Goal: Task Accomplishment & Management: Understand process/instructions

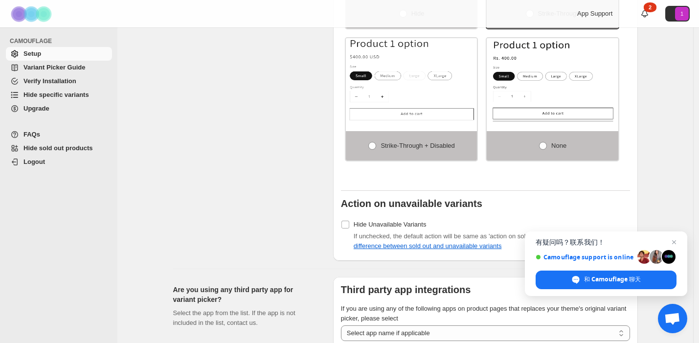
scroll to position [877, 0]
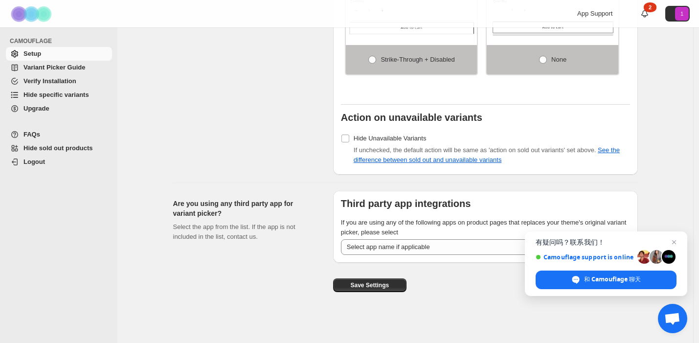
click at [63, 68] on span "Variant Picker Guide" at bounding box center [54, 67] width 62 height 7
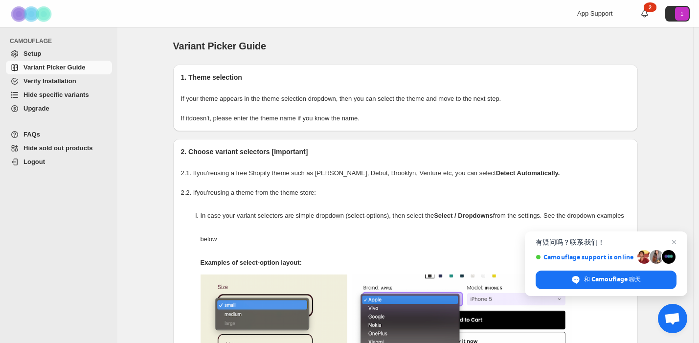
click at [259, 114] on p "If it doesn't , please enter the theme name if you know the name." at bounding box center [405, 118] width 449 height 10
click at [220, 76] on h2 "1. Theme selection" at bounding box center [405, 77] width 449 height 10
click at [27, 53] on span "Setup" at bounding box center [32, 53] width 18 height 7
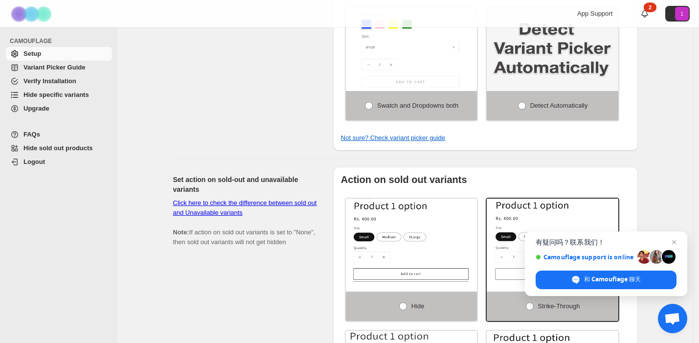
scroll to position [539, 0]
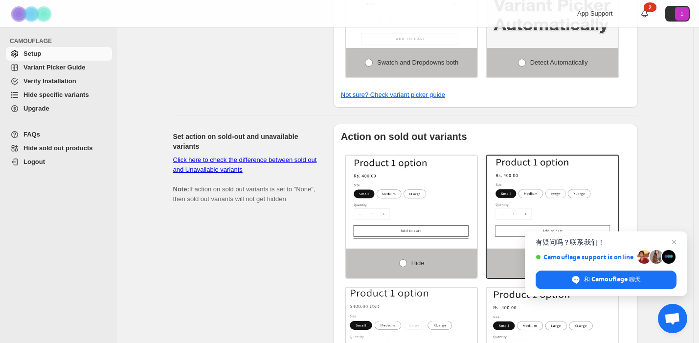
click at [667, 238] on span "有疑问吗？联系我们！" at bounding box center [605, 242] width 141 height 8
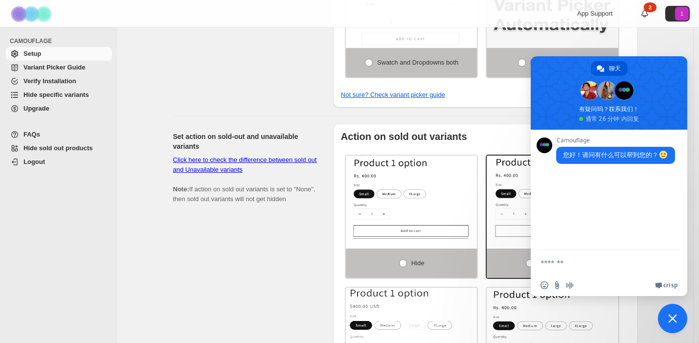
click at [648, 303] on div "Works in Shopify admin theme customiser but not in online store? Check this. Cu…" at bounding box center [405, 83] width 488 height 1189
click at [669, 310] on span "关闭聊天" at bounding box center [672, 318] width 29 height 29
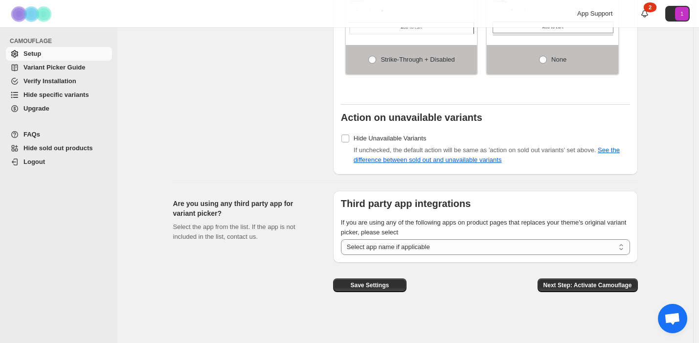
scroll to position [877, 0]
click at [508, 247] on select "**********" at bounding box center [485, 247] width 289 height 16
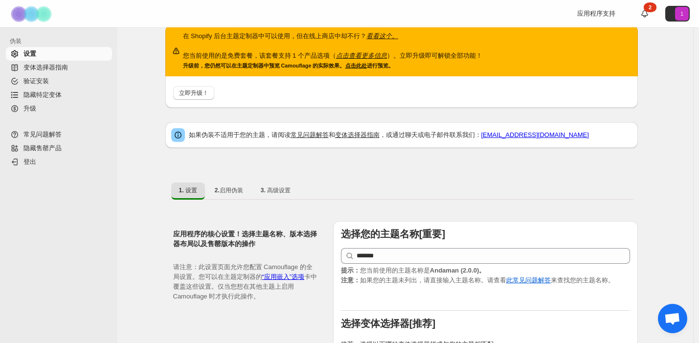
scroll to position [0, 0]
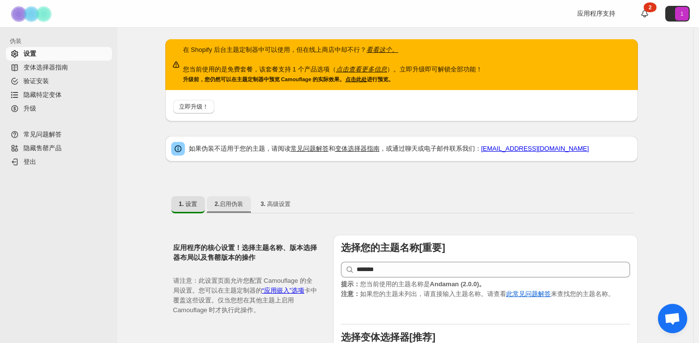
click at [233, 206] on font "2.启用伪装" at bounding box center [229, 203] width 28 height 7
select select "**********"
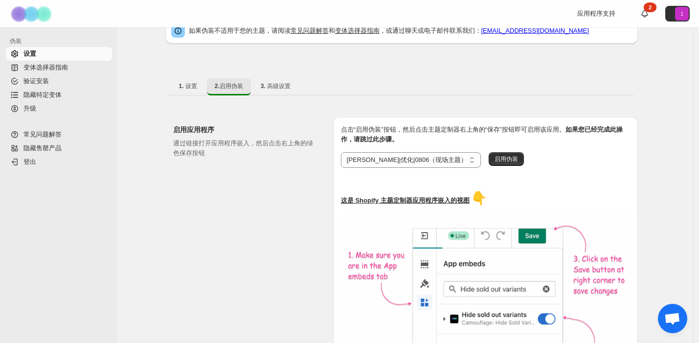
scroll to position [104, 0]
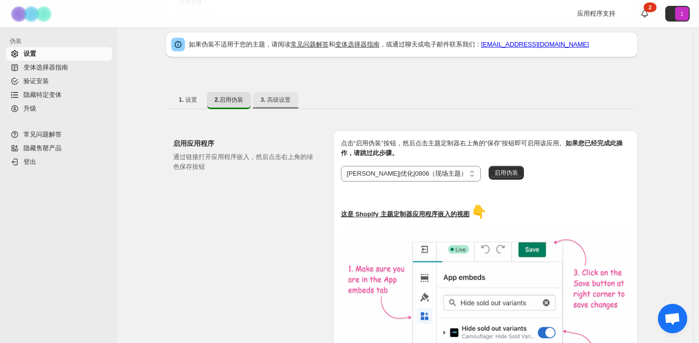
click at [282, 103] on font "3. 高级设置" at bounding box center [276, 99] width 30 height 7
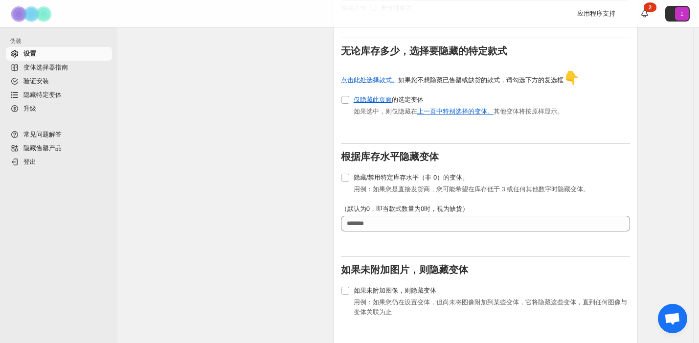
scroll to position [375, 0]
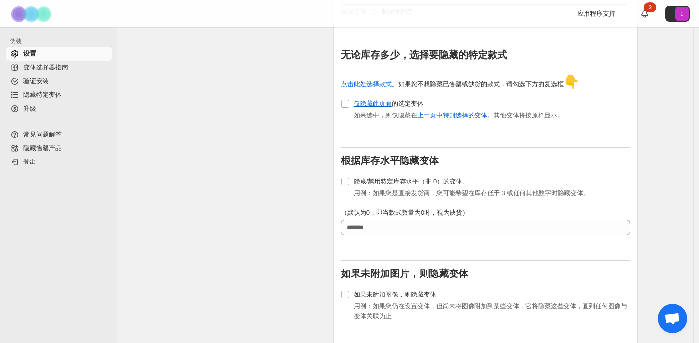
click at [61, 69] on font "变体选择器指南" at bounding box center [45, 67] width 44 height 7
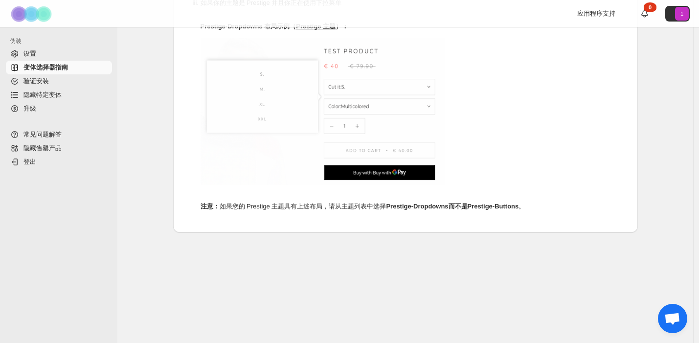
scroll to position [574, 0]
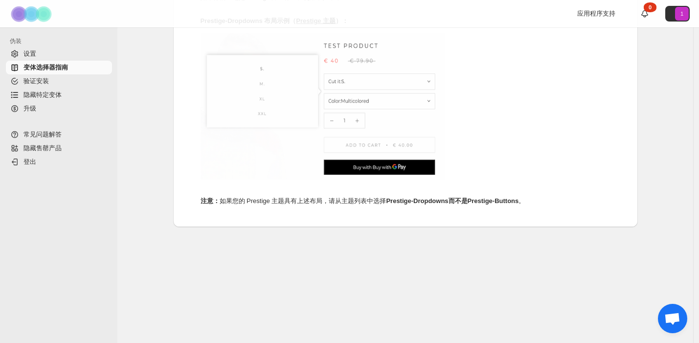
click at [54, 98] on font "隐藏特定变体" at bounding box center [42, 94] width 38 height 7
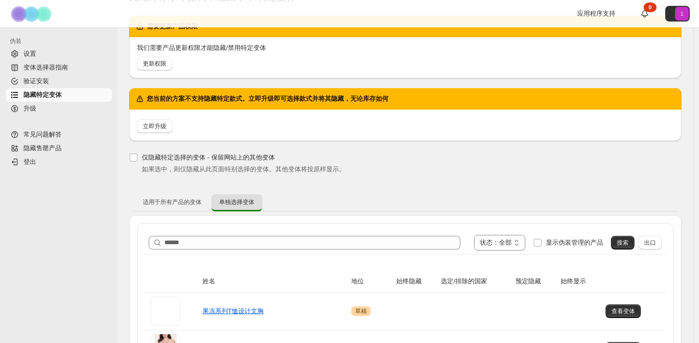
scroll to position [130, 0]
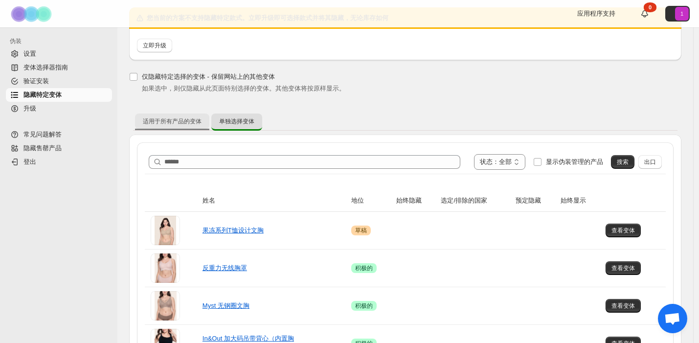
click at [170, 120] on font "适用于所有产品的变体" at bounding box center [172, 121] width 59 height 7
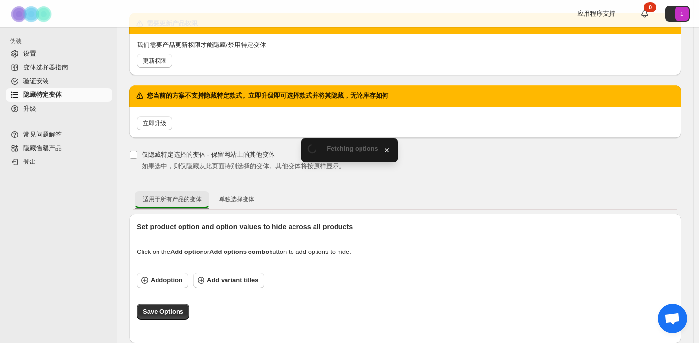
scroll to position [50, 0]
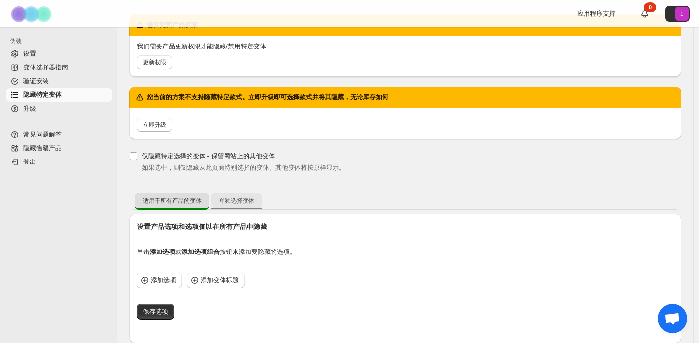
click at [241, 200] on font "单独选择变体" at bounding box center [236, 200] width 35 height 7
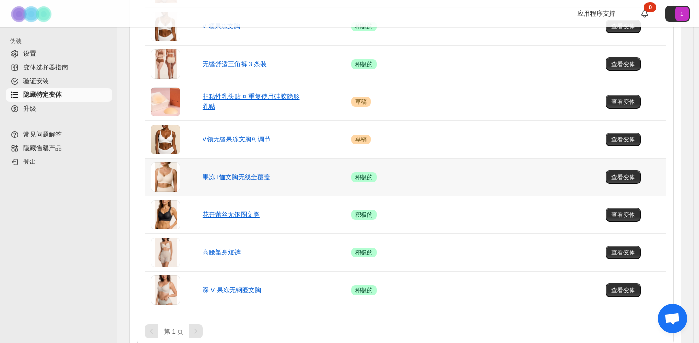
scroll to position [683, 0]
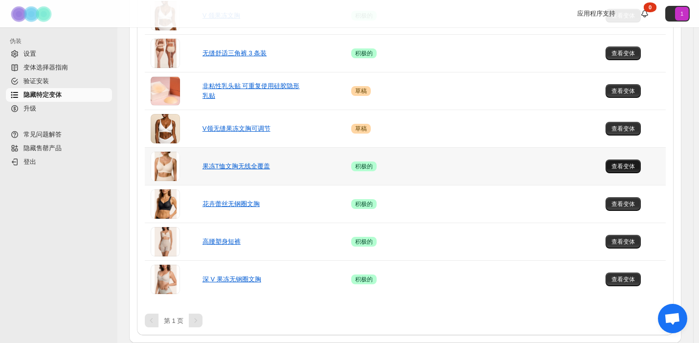
click at [619, 170] on span "查看变体" at bounding box center [622, 166] width 23 height 8
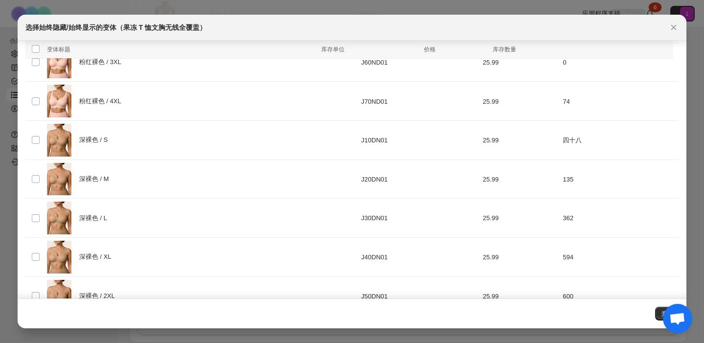
scroll to position [1431, 0]
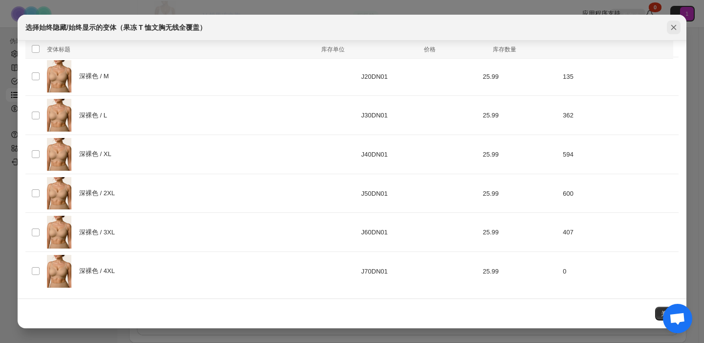
click at [672, 27] on icon "关闭" at bounding box center [674, 27] width 10 height 10
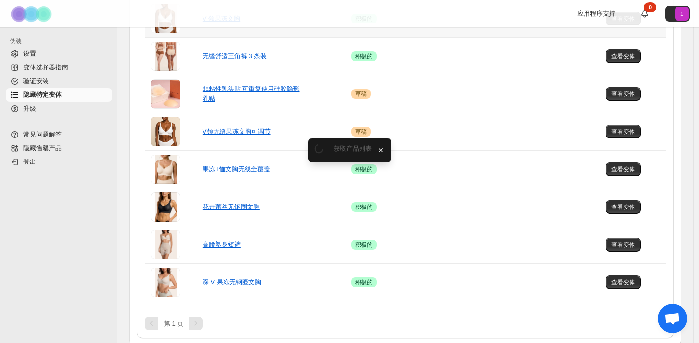
scroll to position [683, 0]
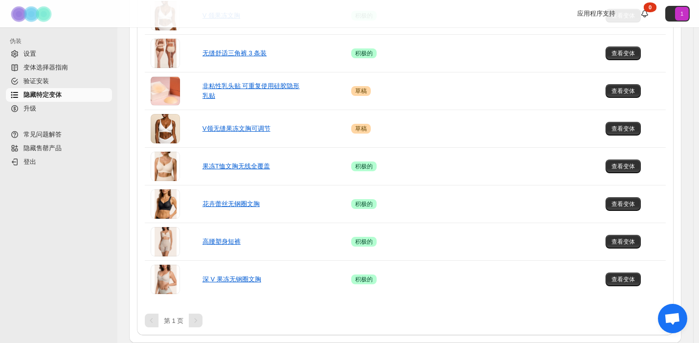
click at [35, 110] on font "升级" at bounding box center [29, 108] width 13 height 7
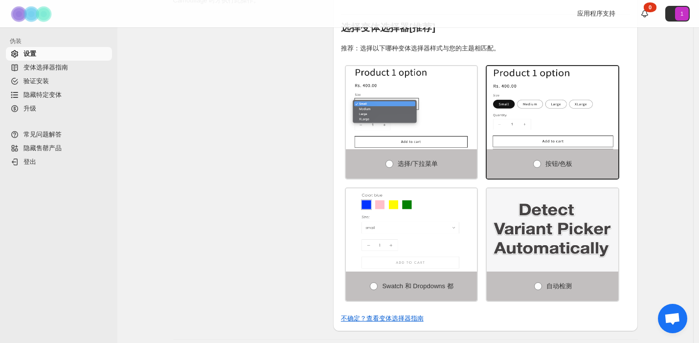
scroll to position [319, 0]
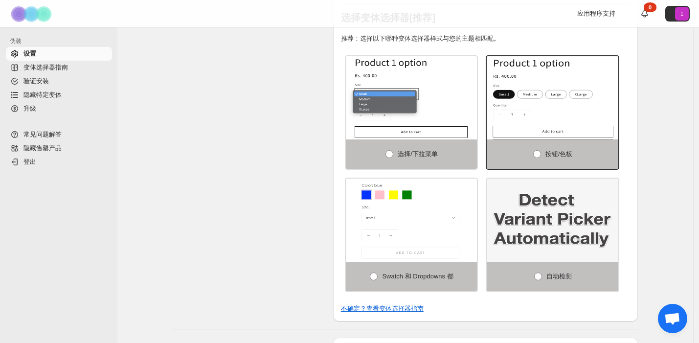
click at [43, 71] on span "变体选择器指南" at bounding box center [66, 68] width 87 height 10
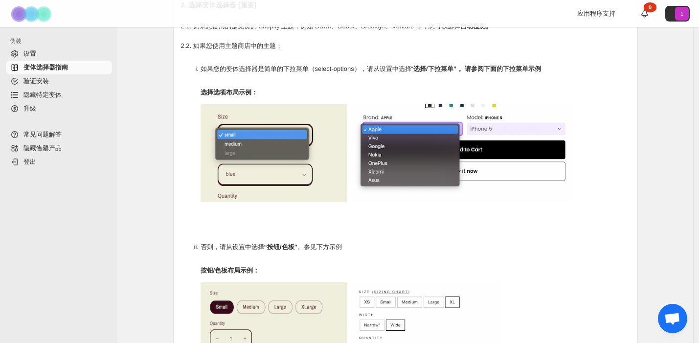
scroll to position [126, 0]
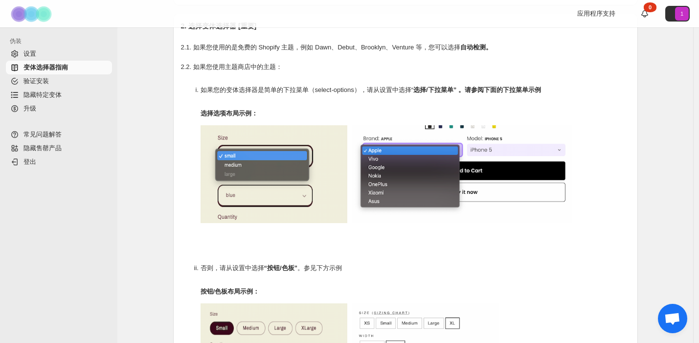
click at [44, 49] on span "设置" at bounding box center [66, 54] width 87 height 10
